Goal: Transaction & Acquisition: Book appointment/travel/reservation

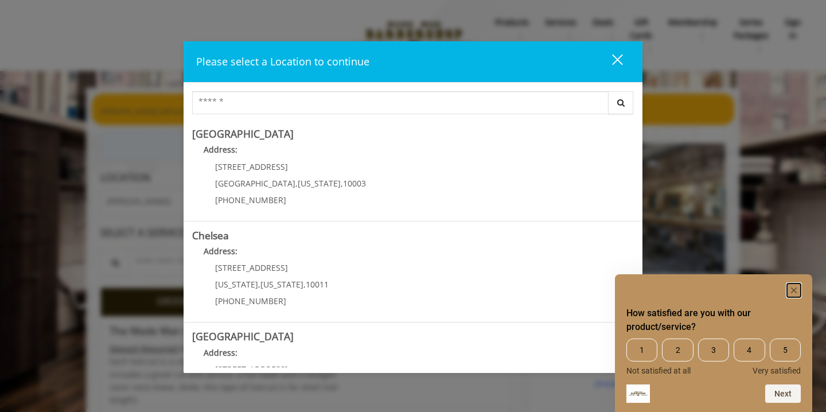
click at [795, 291] on rect "Hide survey" at bounding box center [794, 290] width 14 height 14
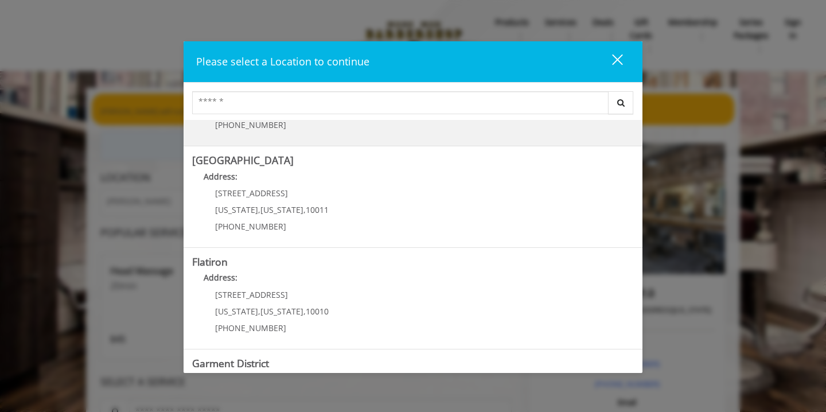
scroll to position [259, 0]
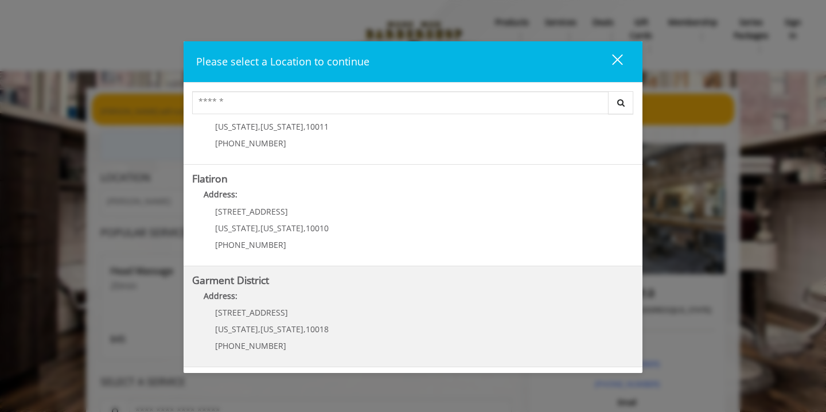
click at [327, 312] on District "Garment District Address: [STREET_ADDRESS][US_STATE][US_STATE] (212) 997-4247" at bounding box center [413, 317] width 442 height 84
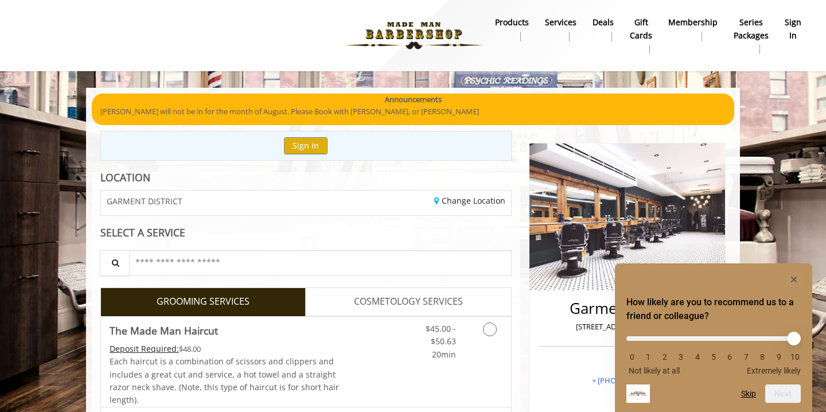
click at [387, 301] on span "COSMETOLOGY SERVICES" at bounding box center [408, 301] width 109 height 15
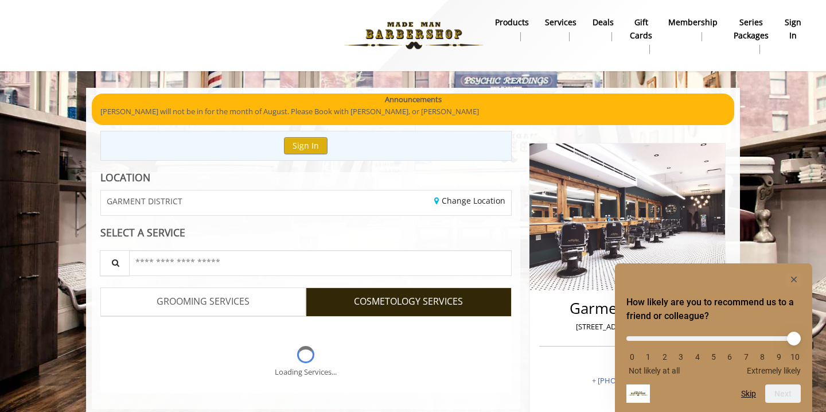
scroll to position [31, 0]
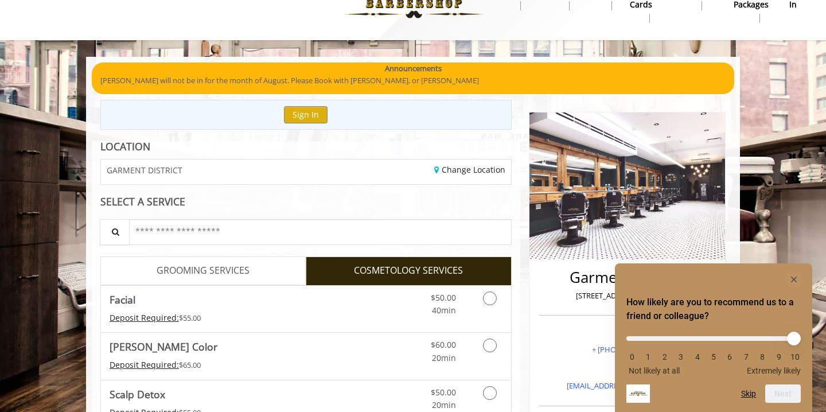
click at [182, 281] on link "GROOMING SERVICES" at bounding box center [202, 270] width 205 height 29
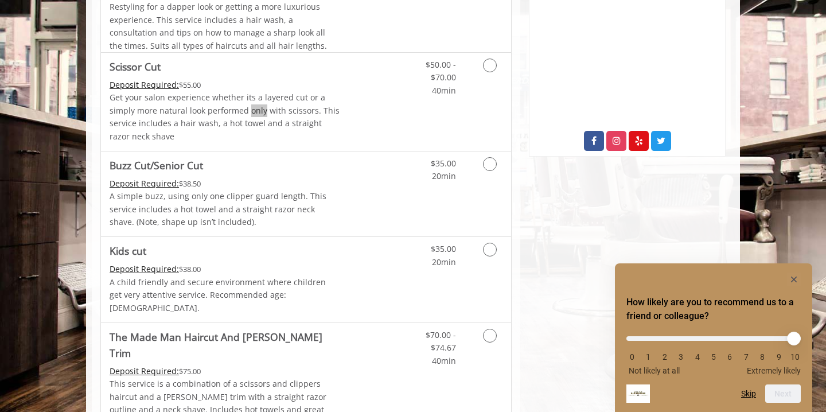
scroll to position [544, 0]
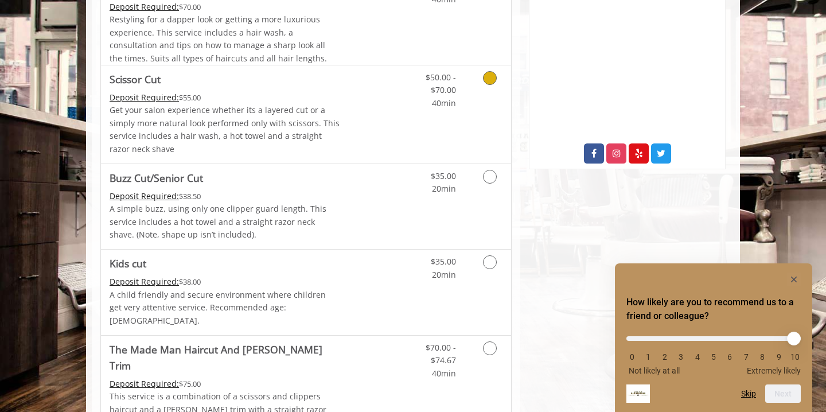
click at [493, 75] on icon "Grooming services" at bounding box center [490, 78] width 14 height 14
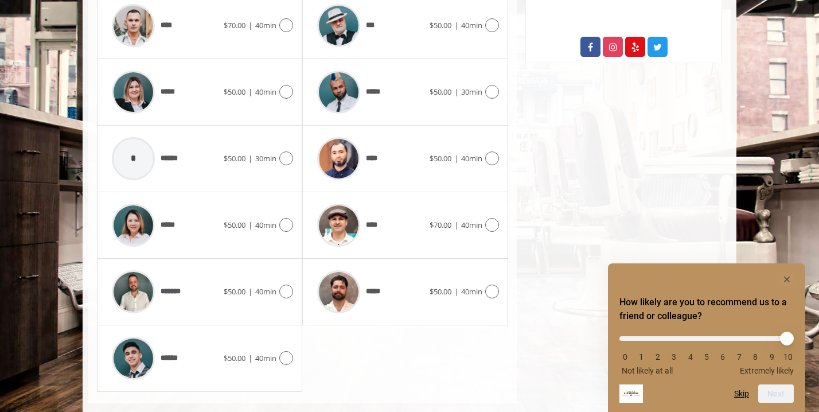
scroll to position [655, 0]
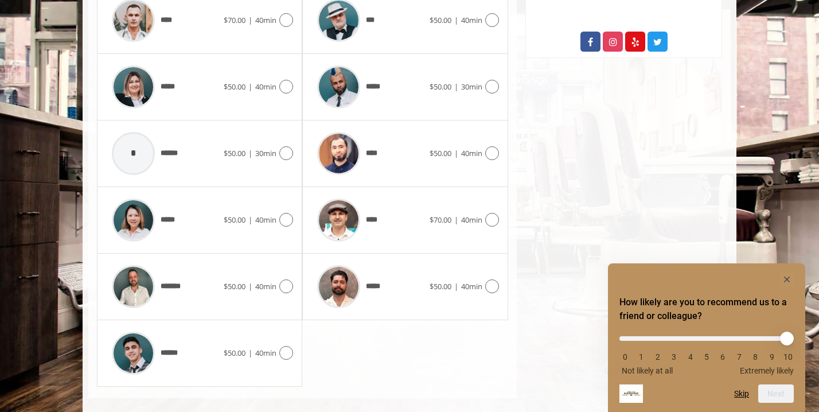
click at [488, 285] on icon at bounding box center [492, 286] width 14 height 14
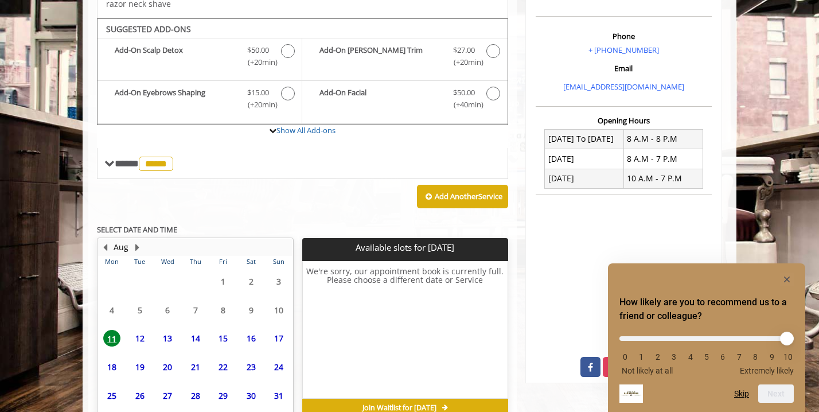
scroll to position [391, 0]
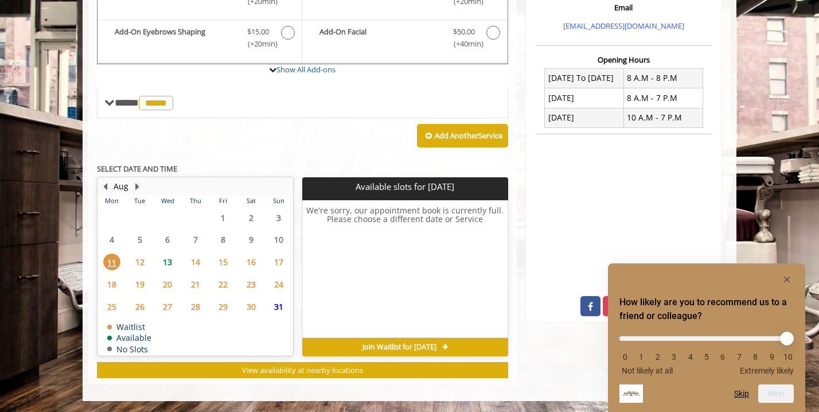
click at [139, 258] on span "12" at bounding box center [139, 262] width 17 height 17
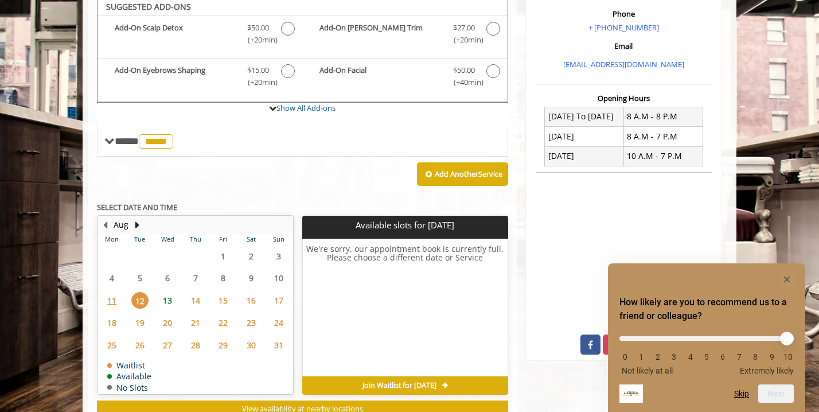
scroll to position [352, 0]
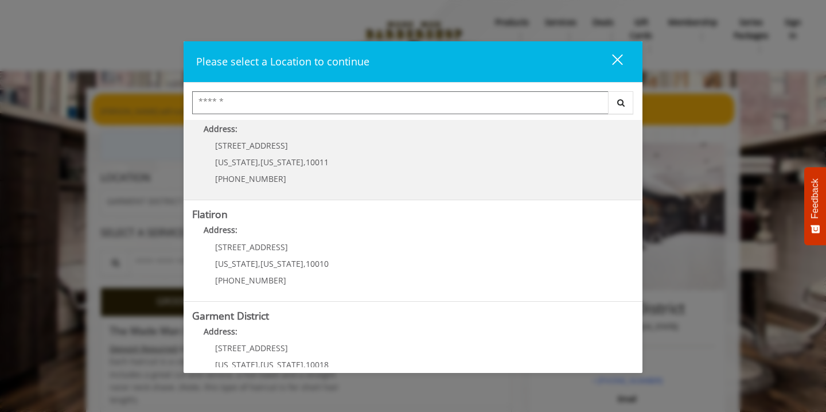
scroll to position [259, 0]
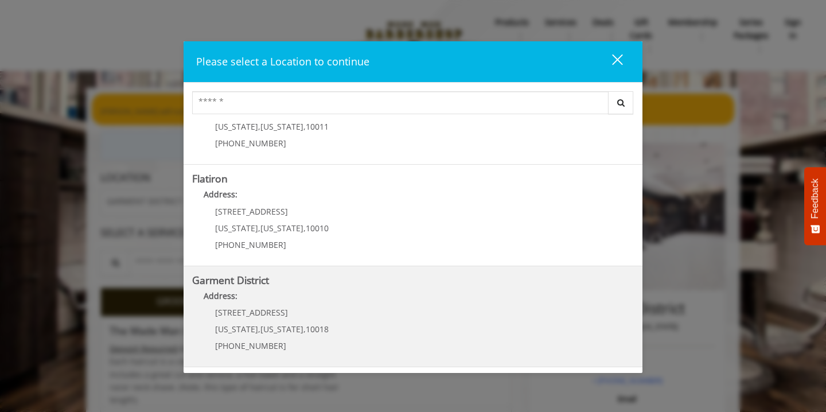
click at [300, 318] on div "[STREET_ADDRESS][US_STATE][US_STATE] (212) 997-4247" at bounding box center [263, 333] width 142 height 50
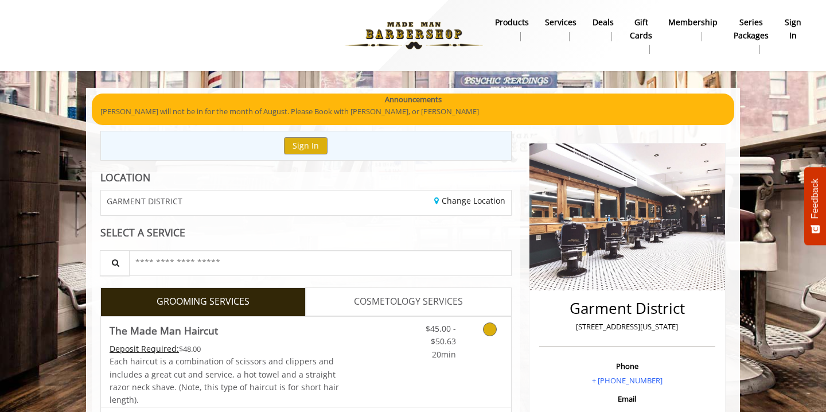
scroll to position [45, 0]
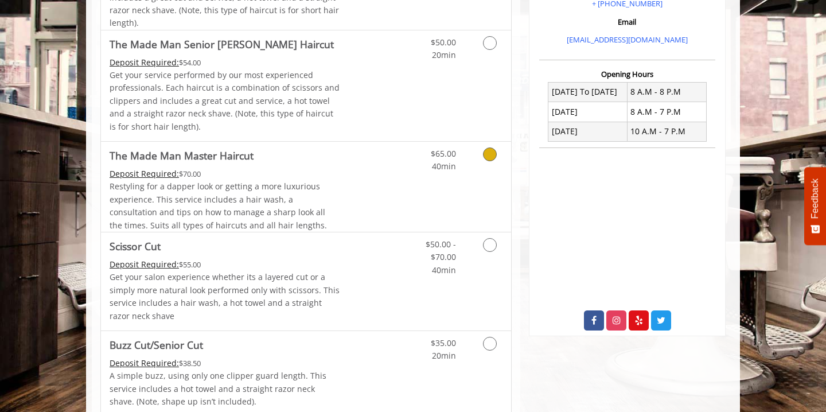
scroll to position [377, 0]
click at [489, 250] on icon "Grooming services" at bounding box center [490, 245] width 14 height 14
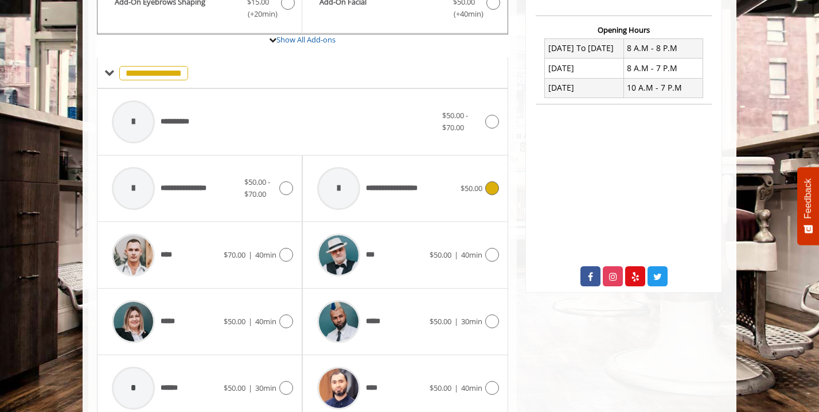
scroll to position [434, 0]
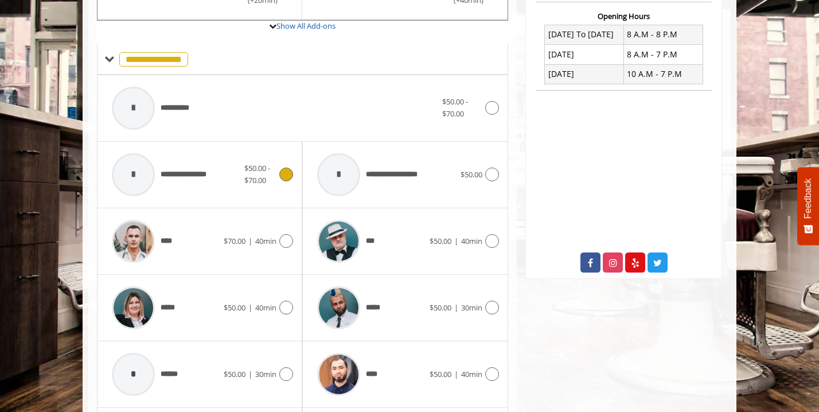
click at [283, 185] on div "$50.00 - $70.00" at bounding box center [268, 174] width 49 height 24
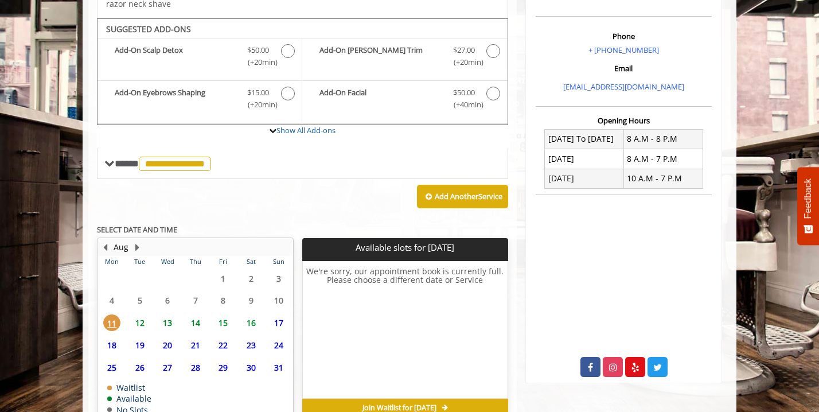
scroll to position [391, 0]
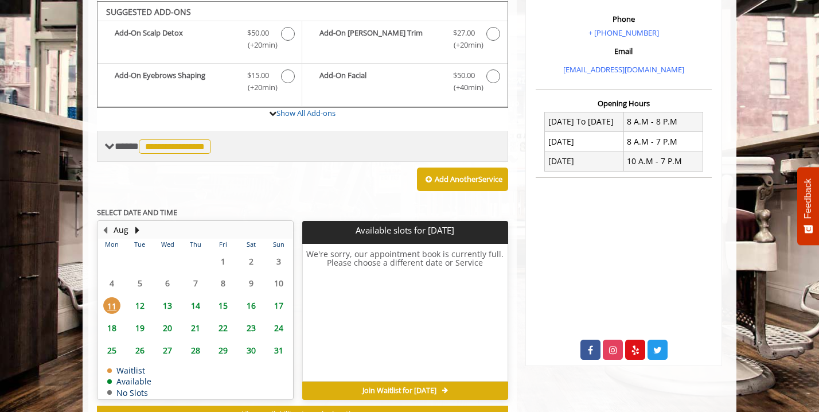
click at [117, 151] on span "**********" at bounding box center [164, 146] width 99 height 10
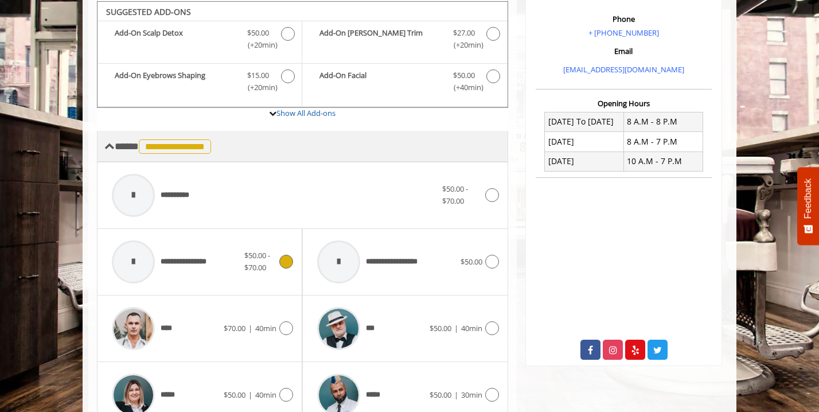
scroll to position [349, 0]
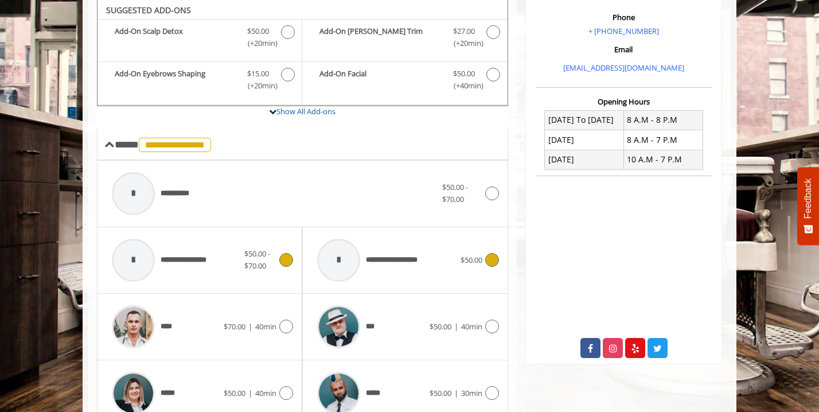
click at [467, 246] on div "**********" at bounding box center [405, 260] width 187 height 55
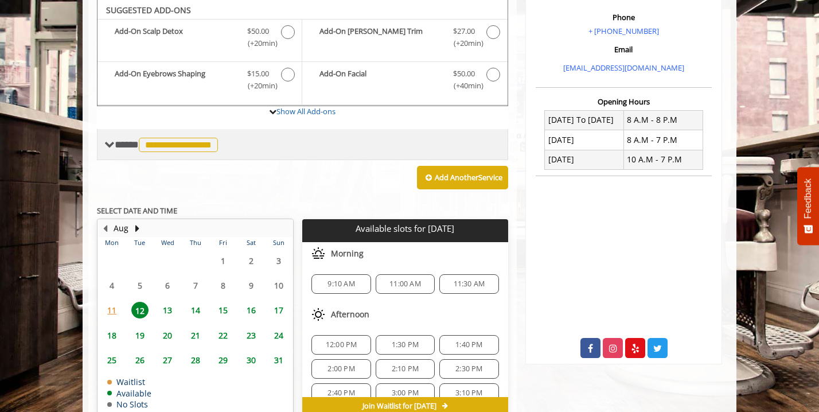
click at [207, 141] on span "**********" at bounding box center [178, 145] width 79 height 14
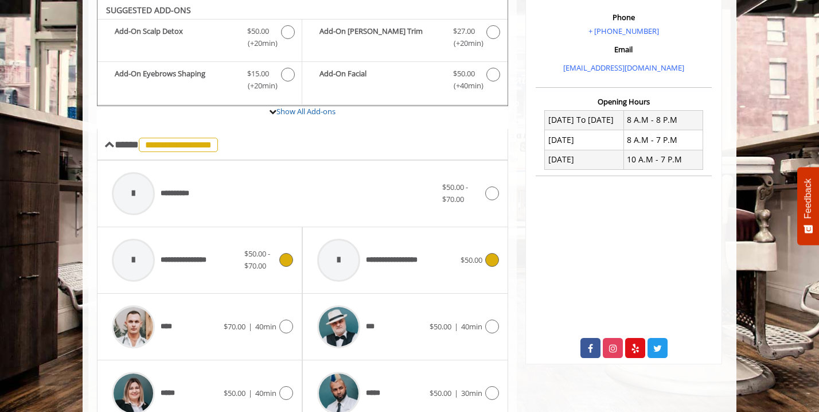
click at [224, 255] on div "**********" at bounding box center [175, 260] width 138 height 55
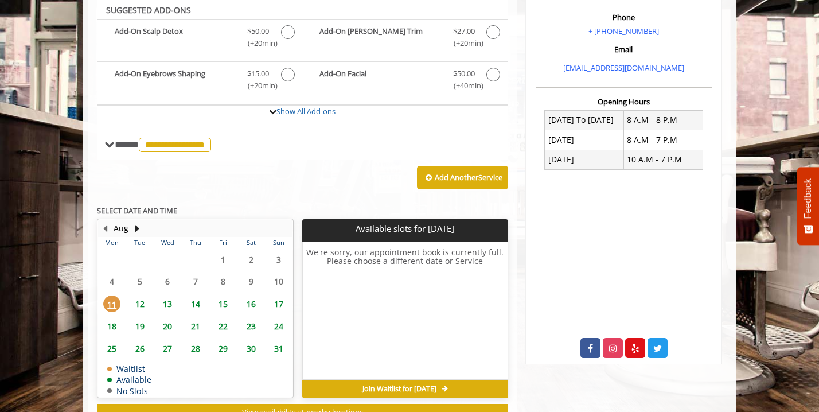
click at [142, 296] on span "12" at bounding box center [139, 303] width 17 height 17
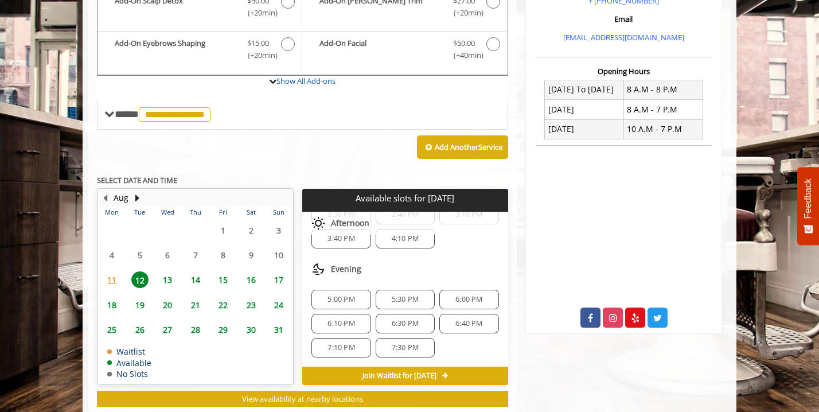
scroll to position [372, 0]
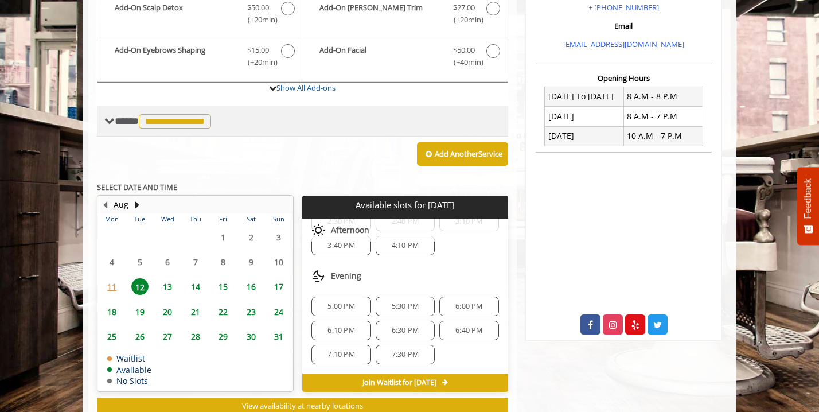
click at [132, 122] on span "**********" at bounding box center [164, 121] width 99 height 10
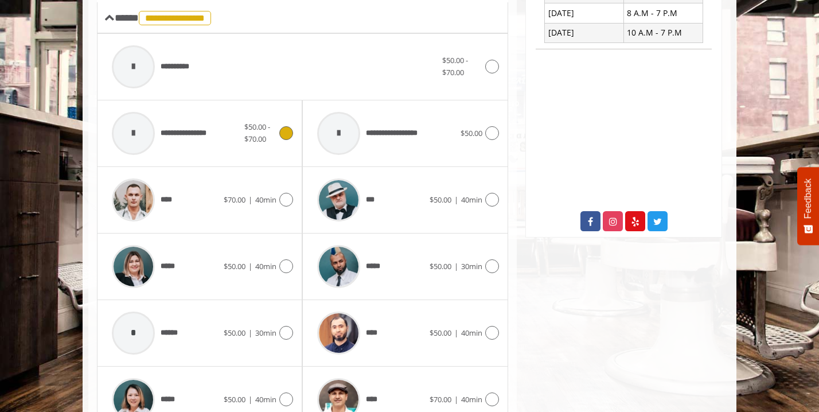
scroll to position [494, 0]
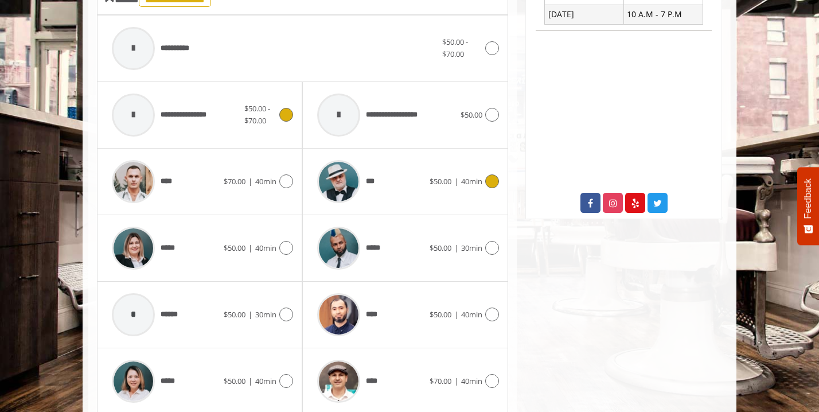
click at [407, 188] on div "***" at bounding box center [371, 181] width 118 height 55
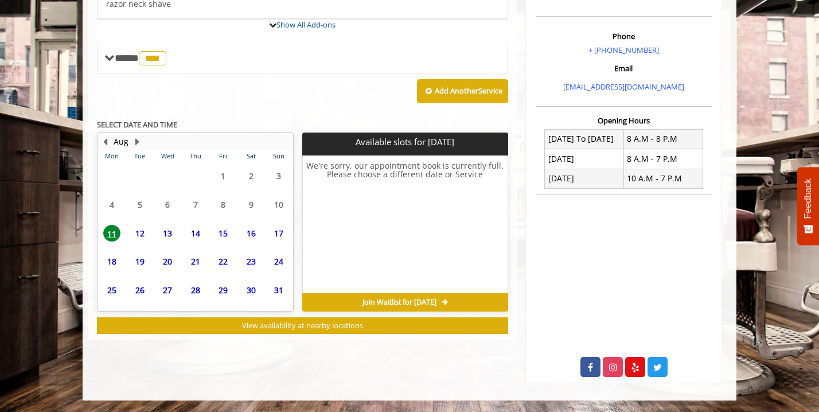
scroll to position [391, 0]
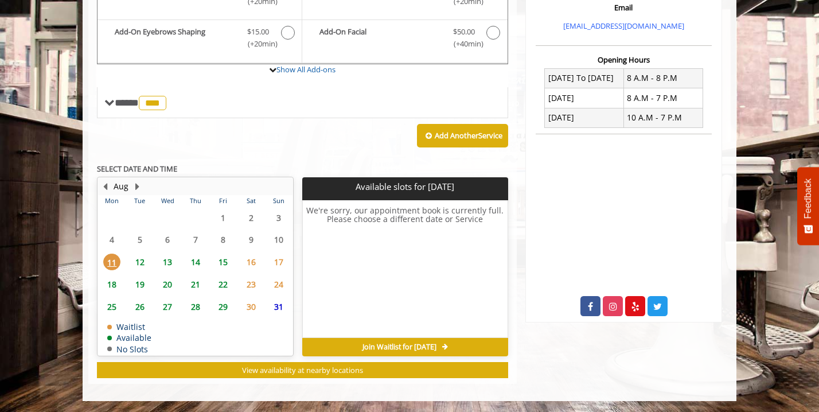
click at [141, 258] on span "12" at bounding box center [139, 262] width 17 height 17
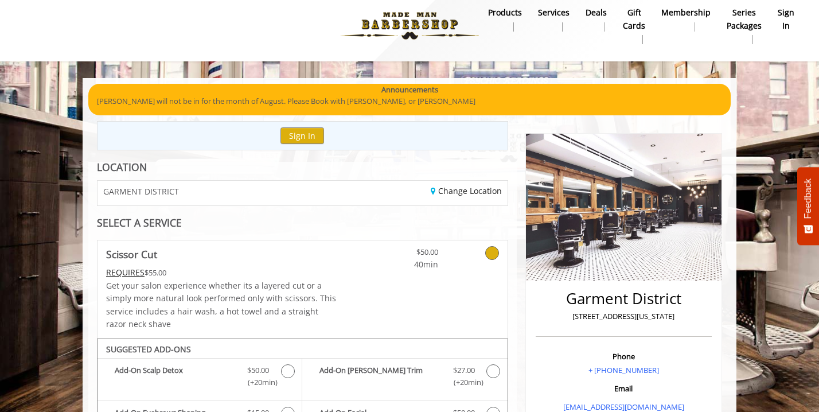
scroll to position [0, 0]
